Goal: Transaction & Acquisition: Purchase product/service

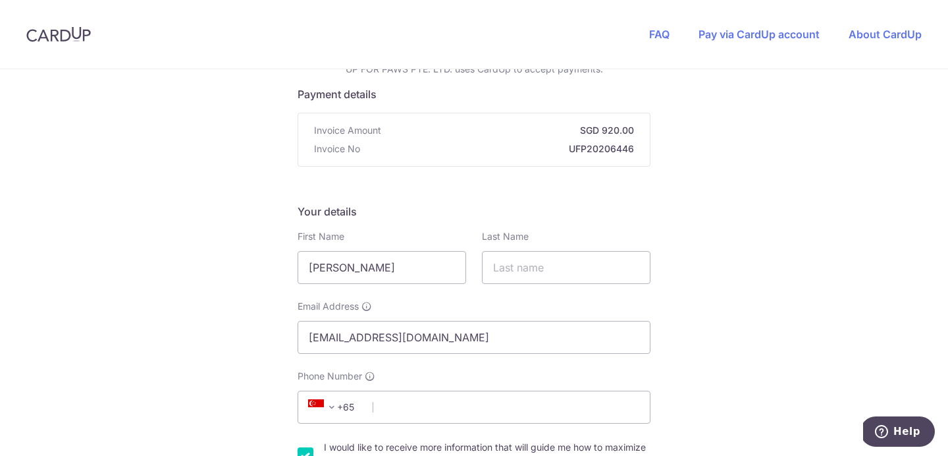
scroll to position [236, 0]
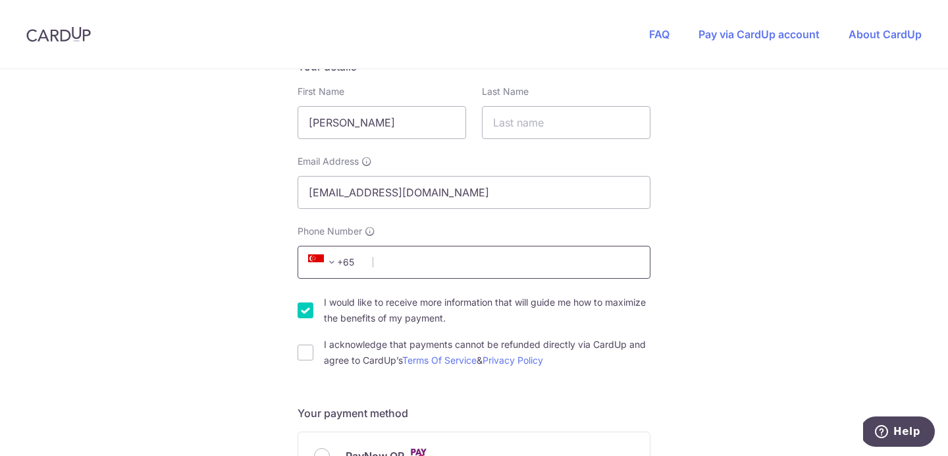
click at [403, 262] on input "Phone Number" at bounding box center [474, 262] width 353 height 33
type input "91776013"
type input "[PERSON_NAME]"
type input "248730"
type input "[STREET_ADDRESS][PERSON_NAME]"
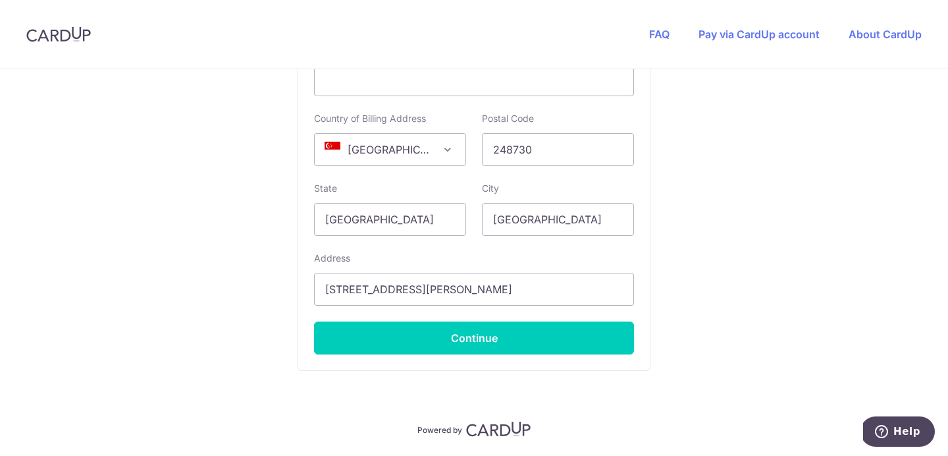
scroll to position [898, 0]
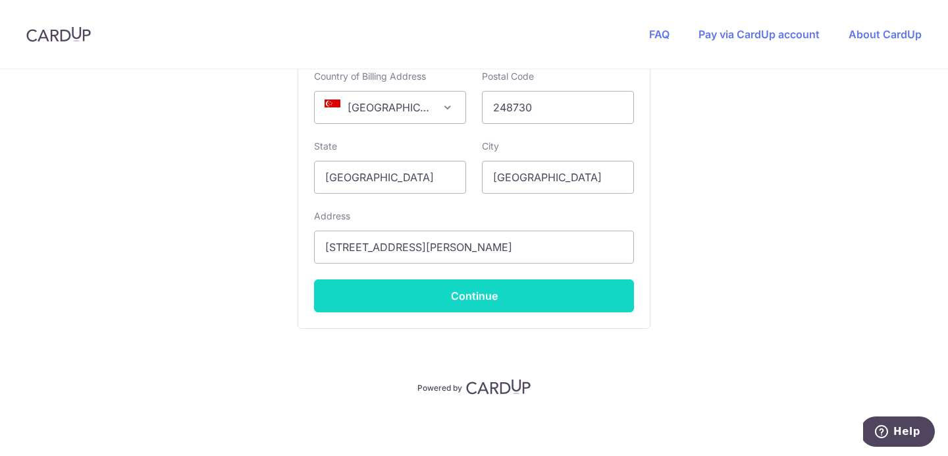
click at [456, 292] on button "Continue" at bounding box center [474, 295] width 320 height 33
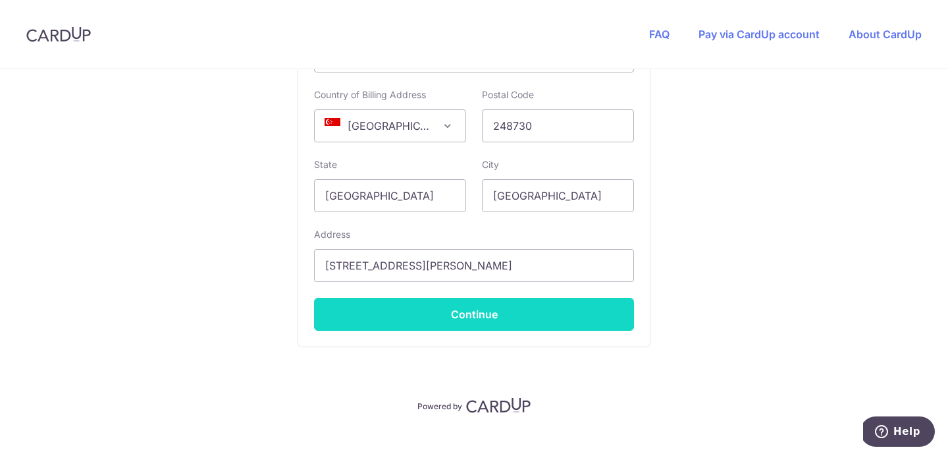
scroll to position [325, 0]
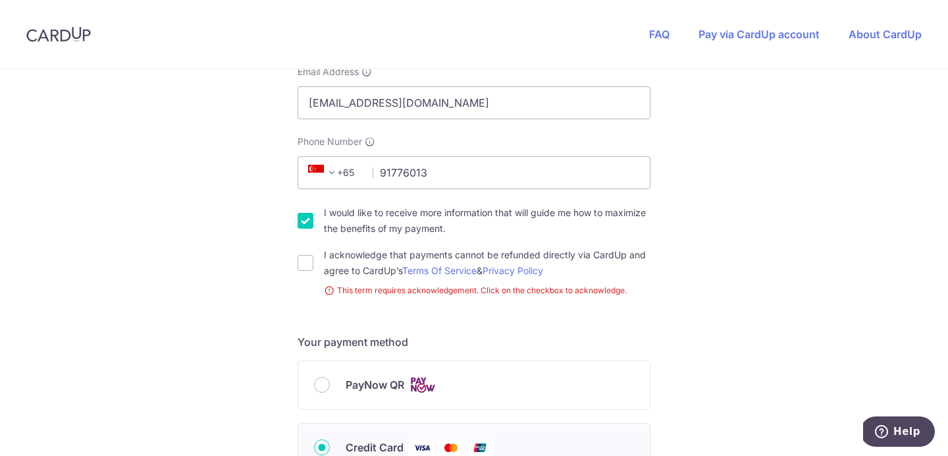
click at [308, 221] on input "I would like to receive more information that will guide me how to maximize the…" at bounding box center [306, 221] width 16 height 16
checkbox input "false"
click at [306, 264] on input "I acknowledge that payments cannot be refunded directly via CardUp and agree to…" at bounding box center [306, 263] width 16 height 16
checkbox input "true"
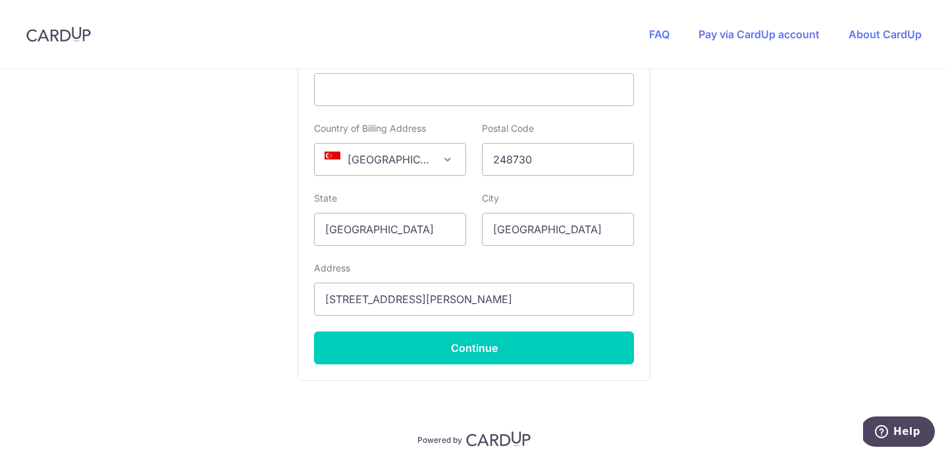
scroll to position [849, 0]
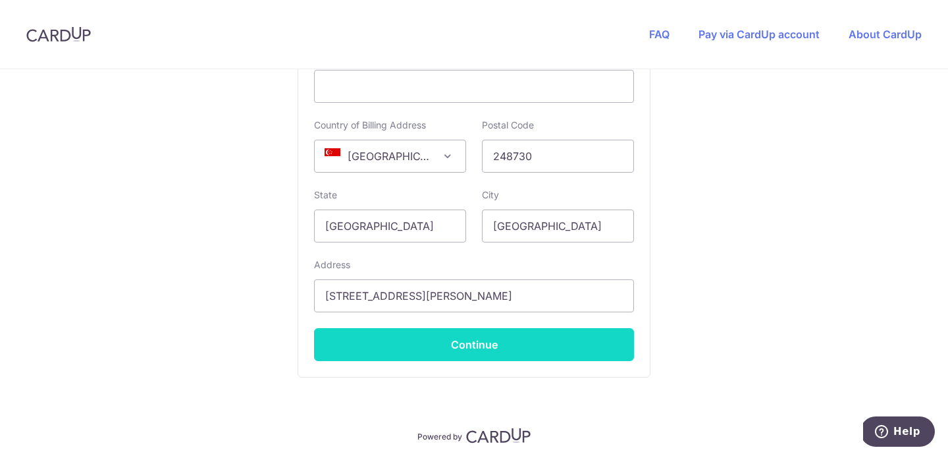
click at [534, 346] on button "Continue" at bounding box center [474, 344] width 320 height 33
type input "**** 5242"
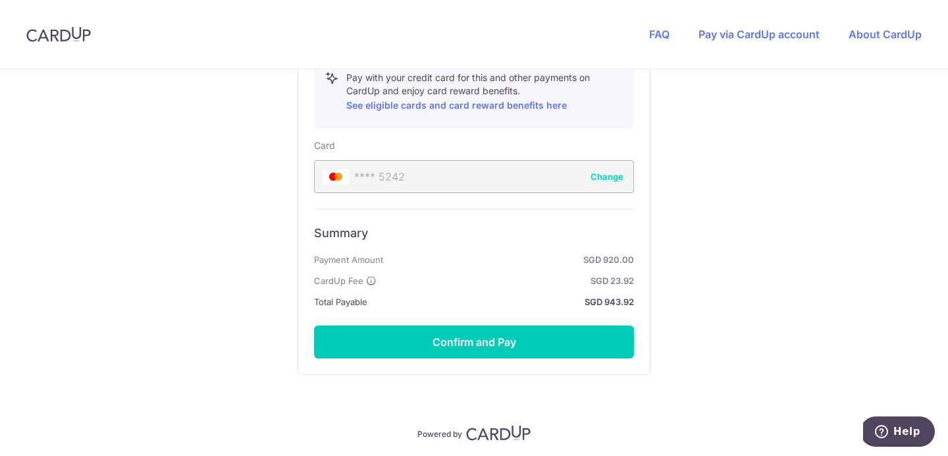
scroll to position [759, 0]
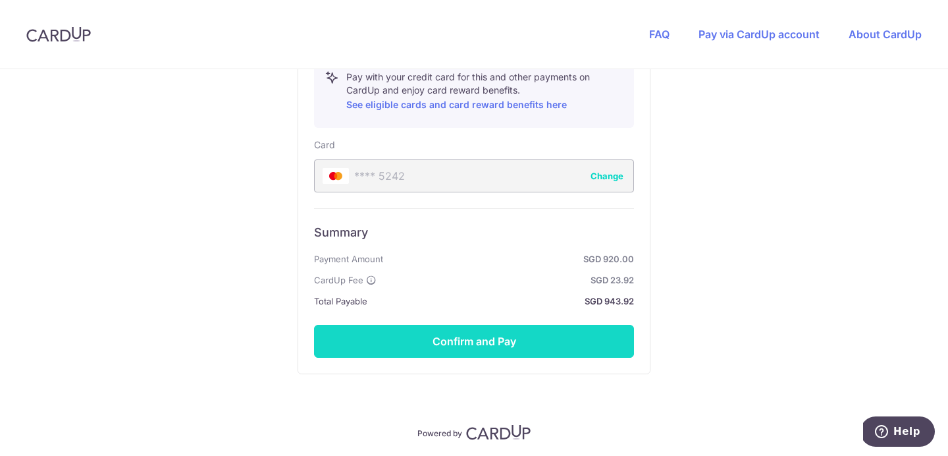
click at [526, 346] on button "Confirm and Pay" at bounding box center [474, 341] width 320 height 33
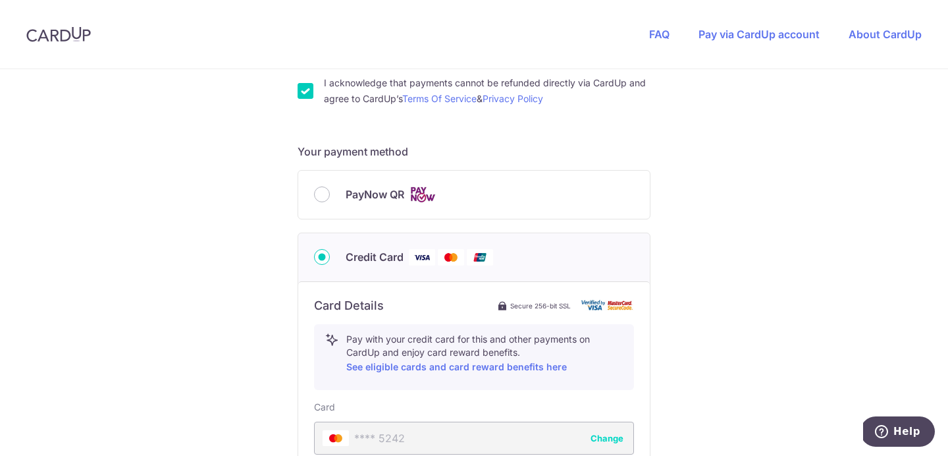
scroll to position [805, 0]
